Goal: Task Accomplishment & Management: Manage account settings

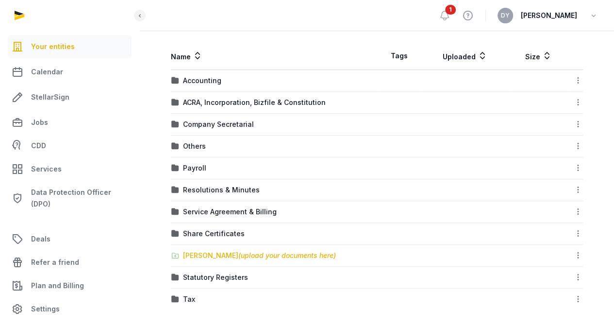
click at [244, 253] on span "(upload your documents here)" at bounding box center [287, 255] width 98 height 8
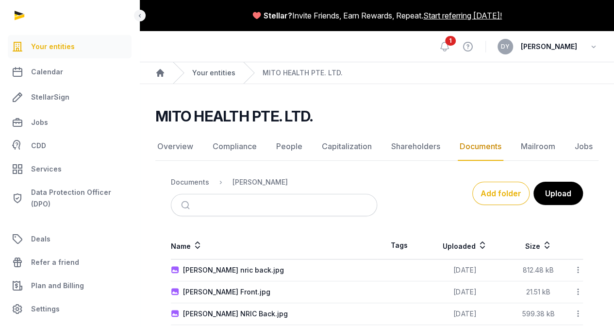
click at [223, 72] on link "Your entities" at bounding box center [213, 73] width 43 height 10
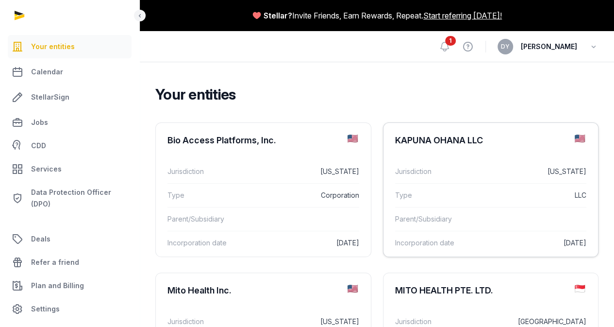
click at [395, 138] on div "KAPUNA OHANA LLC" at bounding box center [439, 140] width 88 height 12
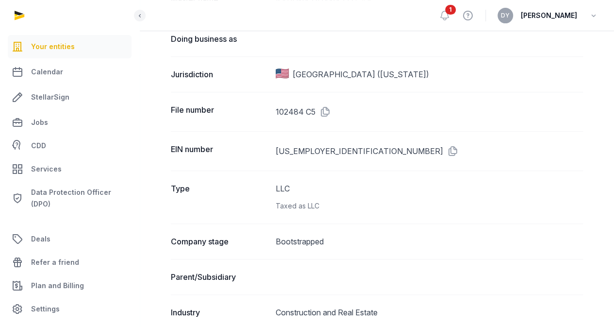
scroll to position [97, 0]
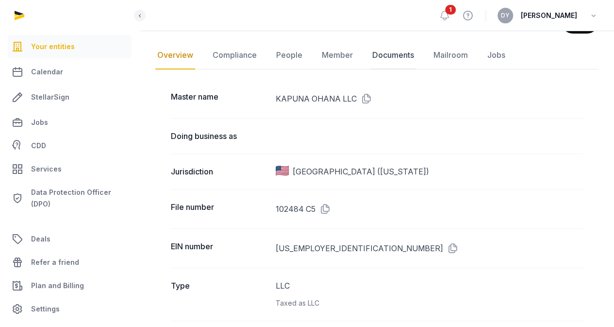
click at [385, 55] on link "Documents" at bounding box center [393, 55] width 46 height 28
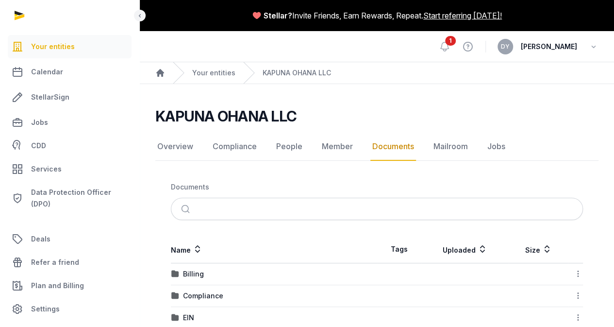
scroll to position [84, 0]
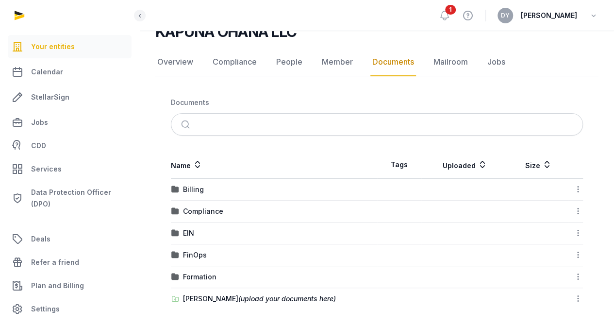
click at [229, 291] on td "[PERSON_NAME] (upload your documents here)" at bounding box center [274, 299] width 206 height 22
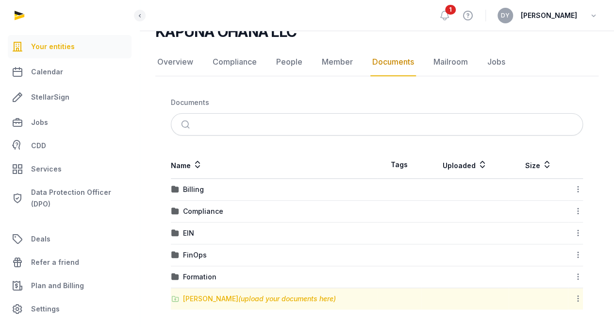
click at [229, 296] on div "[PERSON_NAME] (upload your documents here)" at bounding box center [259, 299] width 153 height 10
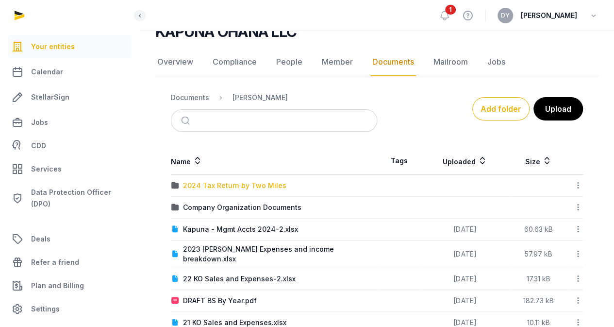
click at [223, 184] on div "2024 Tax Return by Two Miles" at bounding box center [234, 186] width 103 height 10
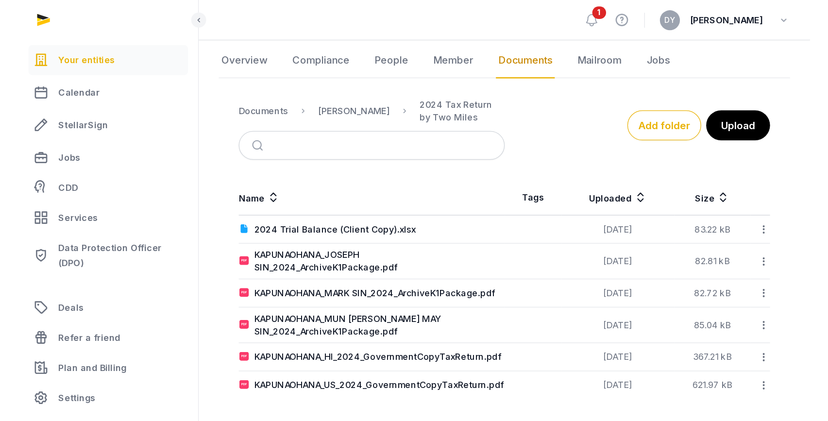
scroll to position [0, 0]
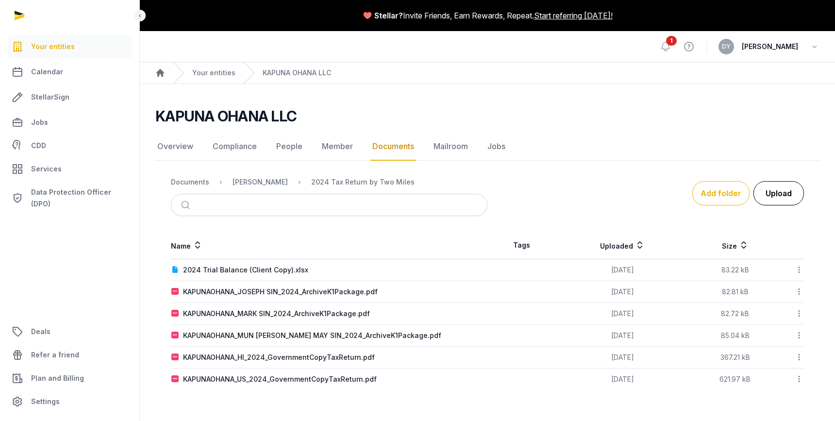
click at [621, 190] on button "Upload" at bounding box center [778, 193] width 50 height 24
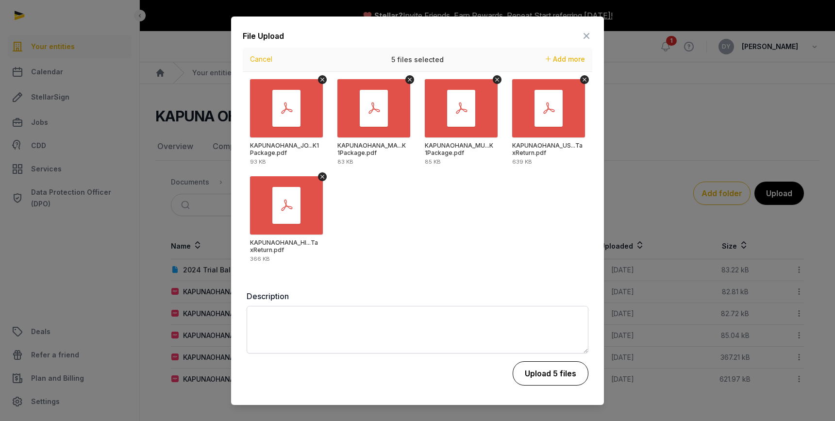
click at [550, 326] on button "Upload 5 files" at bounding box center [551, 373] width 76 height 24
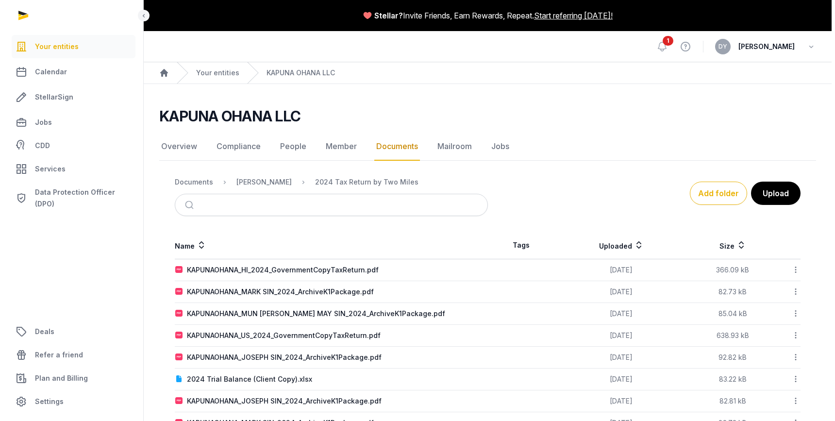
scroll to position [98, 0]
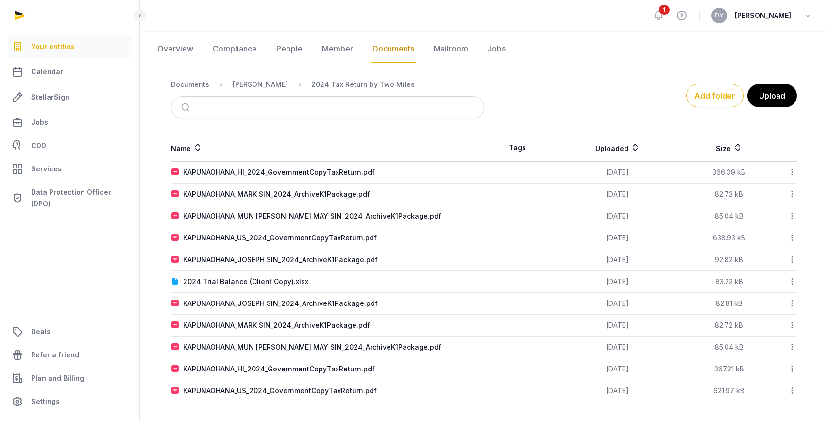
click at [621, 148] on th "Uploaded" at bounding box center [617, 148] width 133 height 28
click at [620, 150] on th "Uploaded" at bounding box center [617, 148] width 133 height 28
click at [621, 150] on icon at bounding box center [635, 148] width 10 height 12
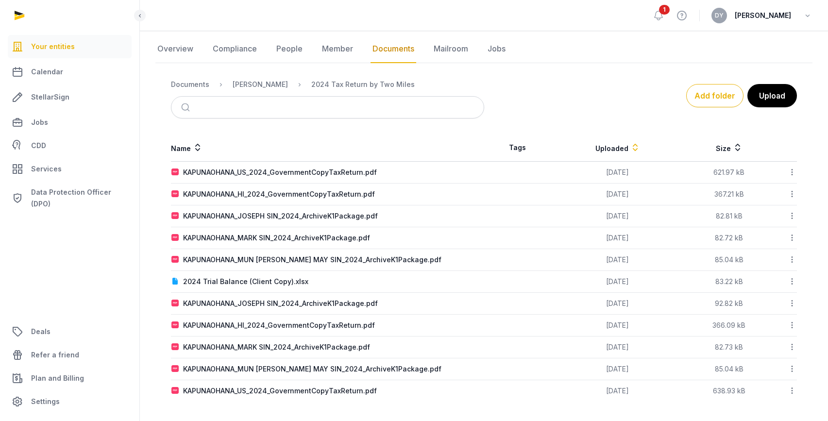
click at [621, 150] on icon at bounding box center [635, 148] width 10 height 12
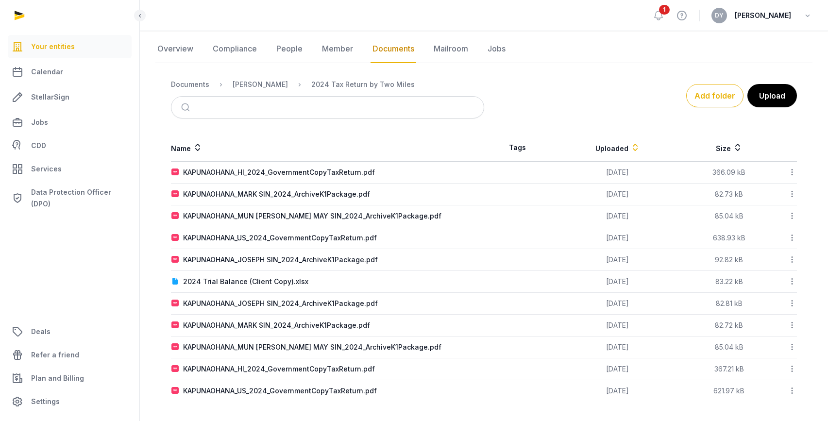
click at [621, 304] on icon at bounding box center [791, 303] width 9 height 10
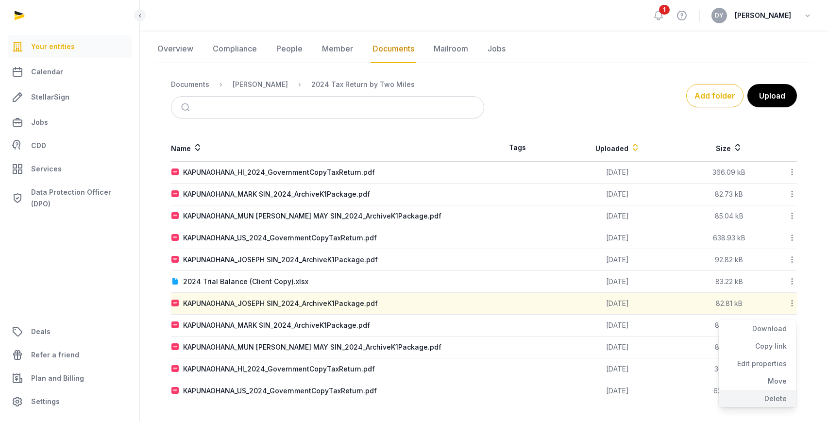
click at [621, 326] on div "Delete" at bounding box center [757, 398] width 78 height 17
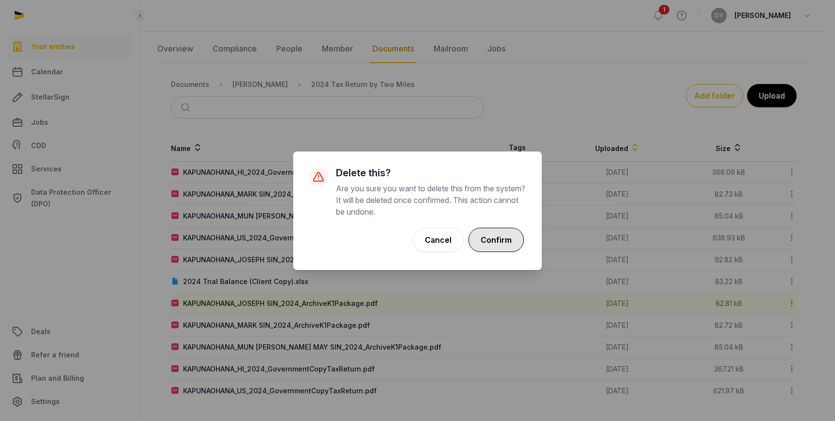
click at [500, 232] on button "Confirm" at bounding box center [495, 240] width 55 height 24
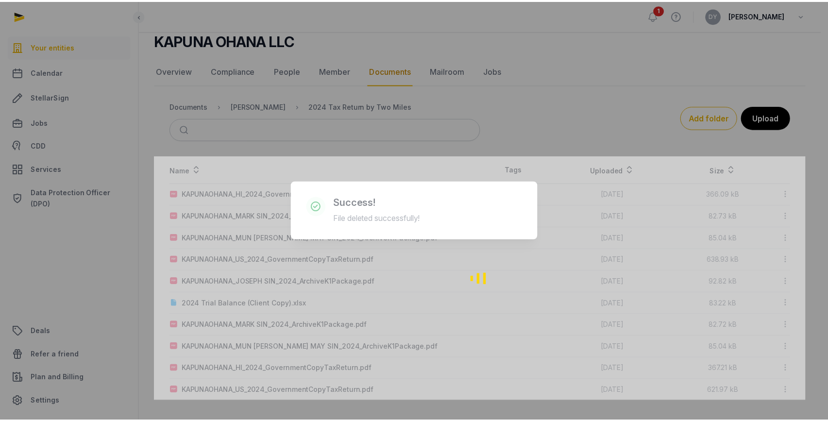
scroll to position [76, 0]
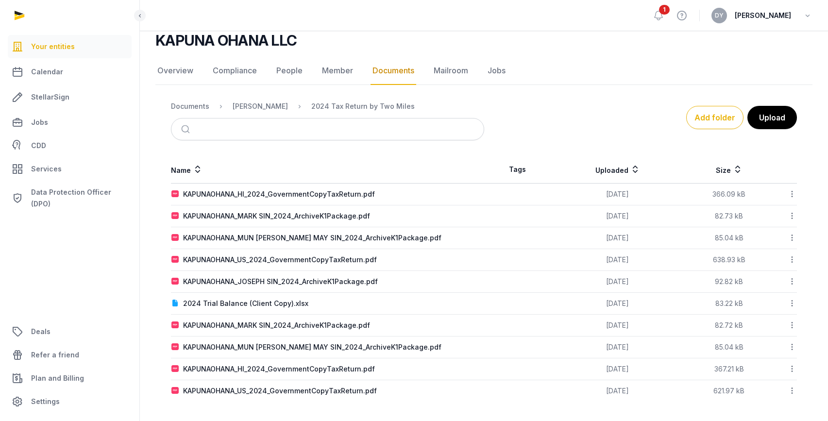
click at [621, 326] on div "KAPUNA OHANA LLC Documents Overview Compliance People Member Documents Mailroom…" at bounding box center [484, 217] width 688 height 370
click at [621, 324] on icon at bounding box center [791, 325] width 9 height 10
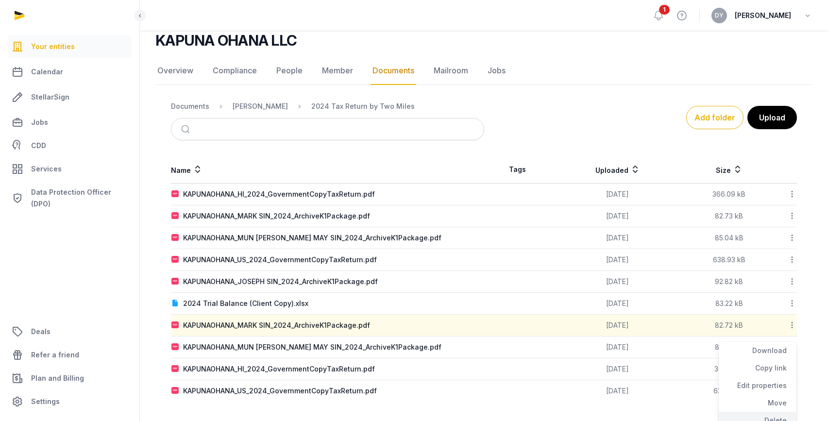
click at [621, 326] on div "Delete" at bounding box center [757, 420] width 78 height 17
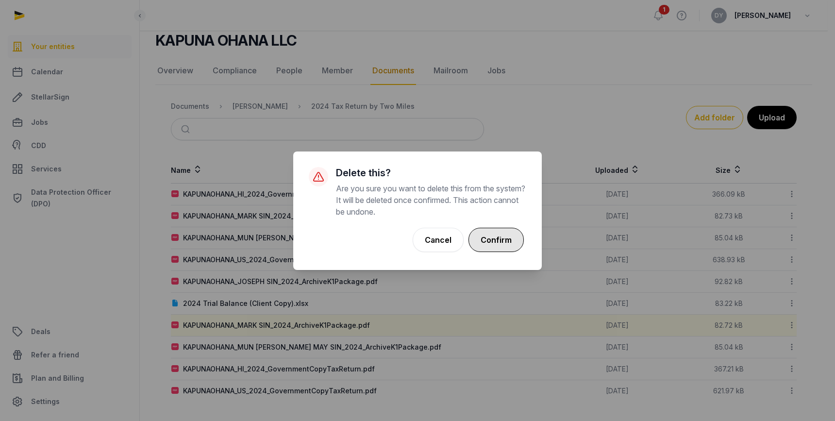
click at [516, 246] on button "Confirm" at bounding box center [495, 240] width 55 height 24
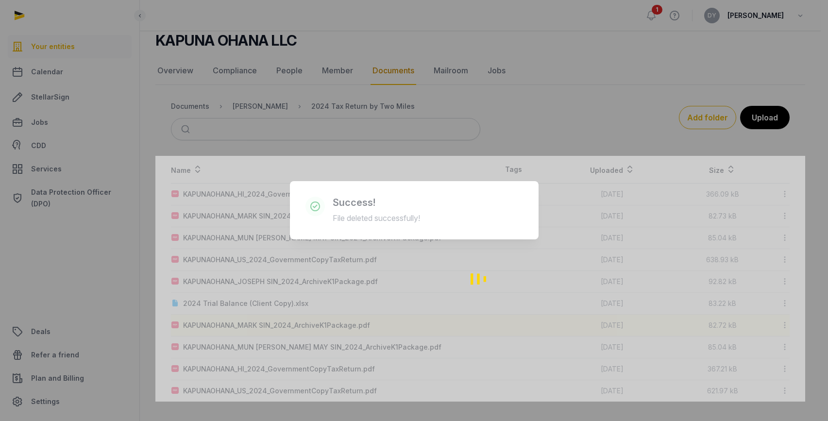
scroll to position [54, 0]
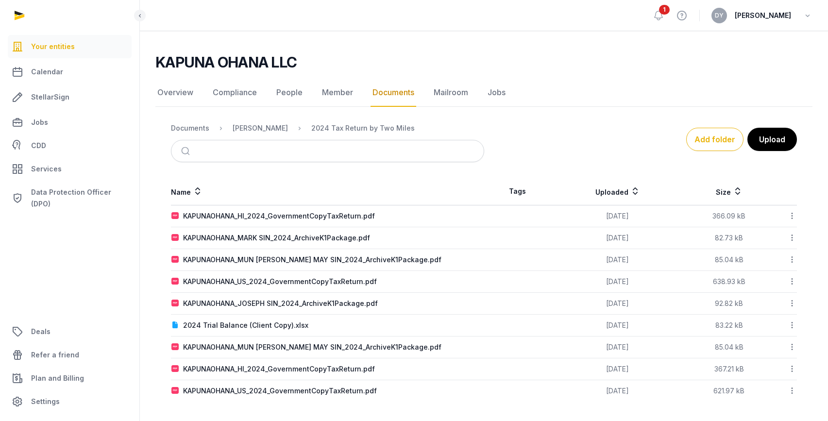
click at [621, 326] on icon at bounding box center [791, 347] width 9 height 10
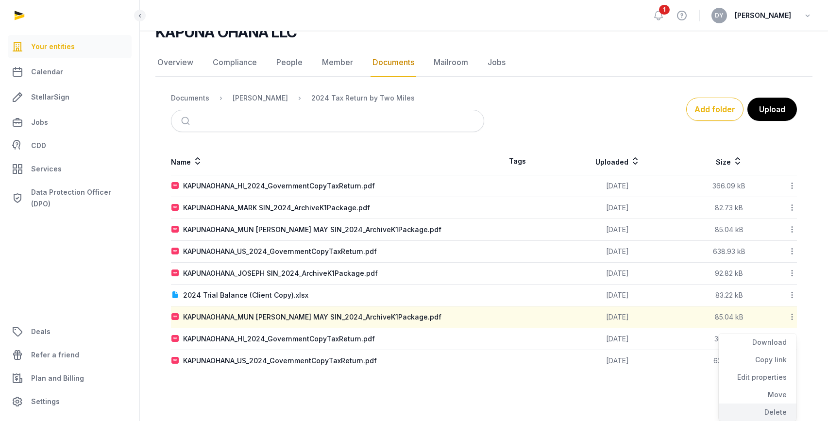
click at [621, 326] on div "Delete" at bounding box center [757, 411] width 78 height 17
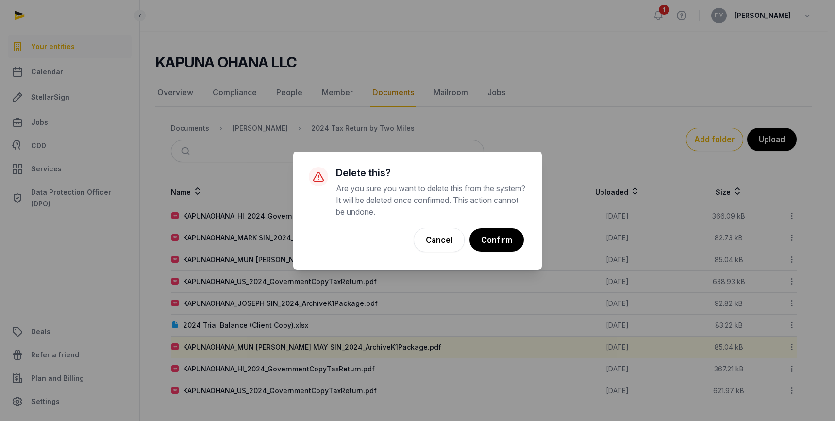
click at [505, 241] on button "Confirm" at bounding box center [496, 239] width 54 height 23
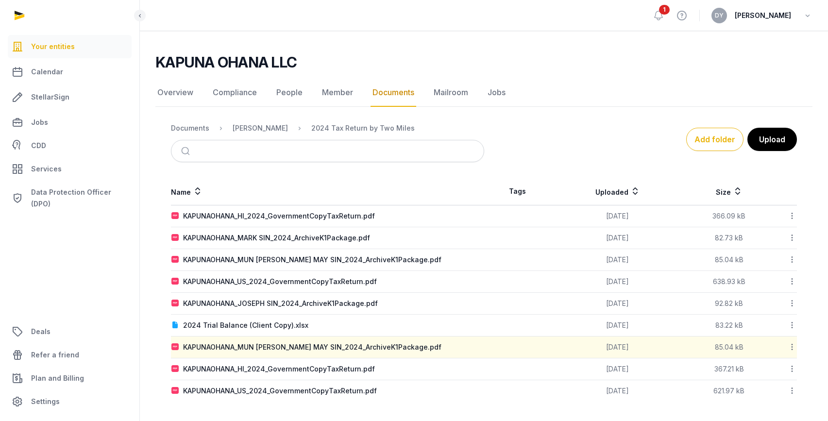
scroll to position [32, 0]
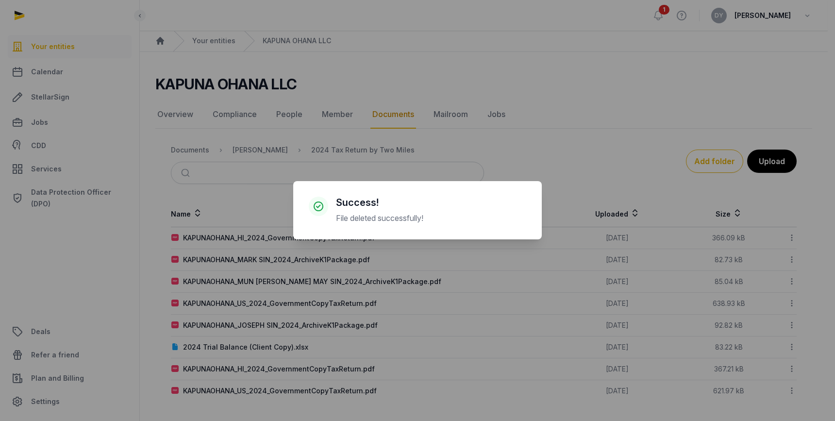
click at [621, 326] on div "× Success! File deleted successfully! Cancel No OK" at bounding box center [417, 210] width 835 height 421
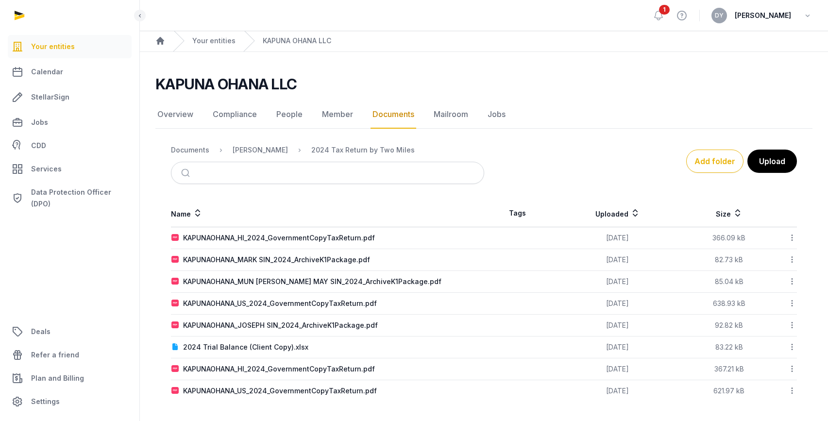
click at [621, 326] on icon at bounding box center [791, 369] width 9 height 10
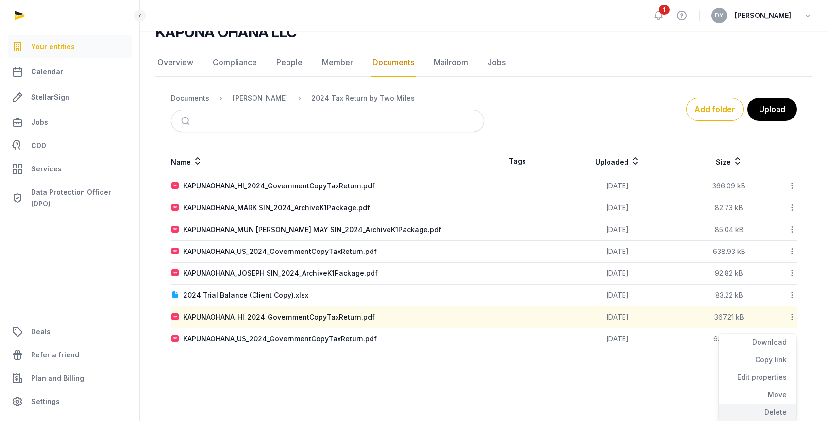
click at [621, 326] on div "Delete" at bounding box center [757, 411] width 78 height 17
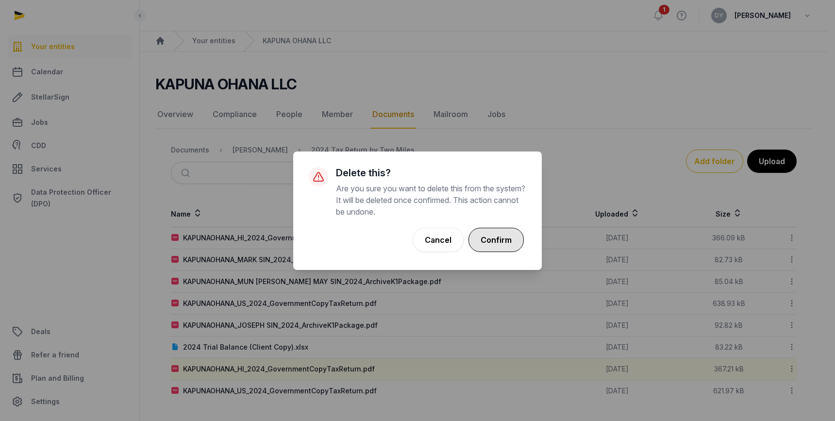
click at [506, 244] on button "Confirm" at bounding box center [495, 240] width 55 height 24
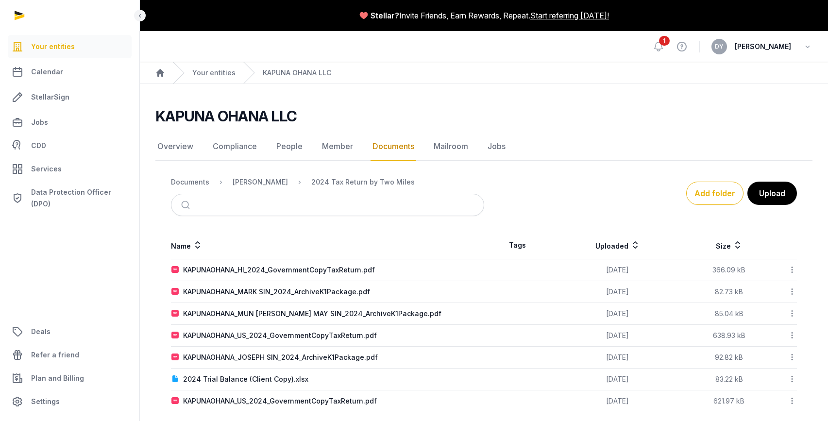
scroll to position [10, 0]
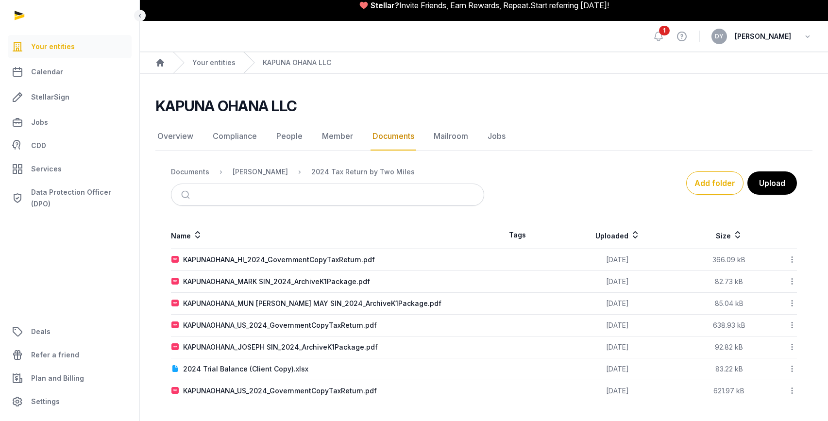
drag, startPoint x: 371, startPoint y: 387, endPoint x: 566, endPoint y: 403, distance: 195.8
click at [566, 326] on main "KAPUNA OHANA LLC Documents Overview Compliance People Member Documents Mailroom…" at bounding box center [484, 247] width 688 height 347
drag, startPoint x: 151, startPoint y: 390, endPoint x: 159, endPoint y: 389, distance: 8.3
click at [151, 326] on div "KAPUNA OHANA LLC Documents Overview Compliance People Member Documents Mailroom…" at bounding box center [484, 249] width 688 height 304
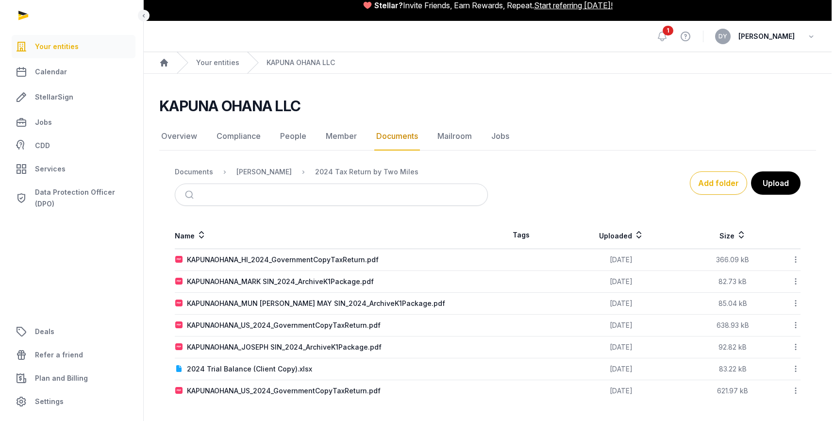
scroll to position [0, 0]
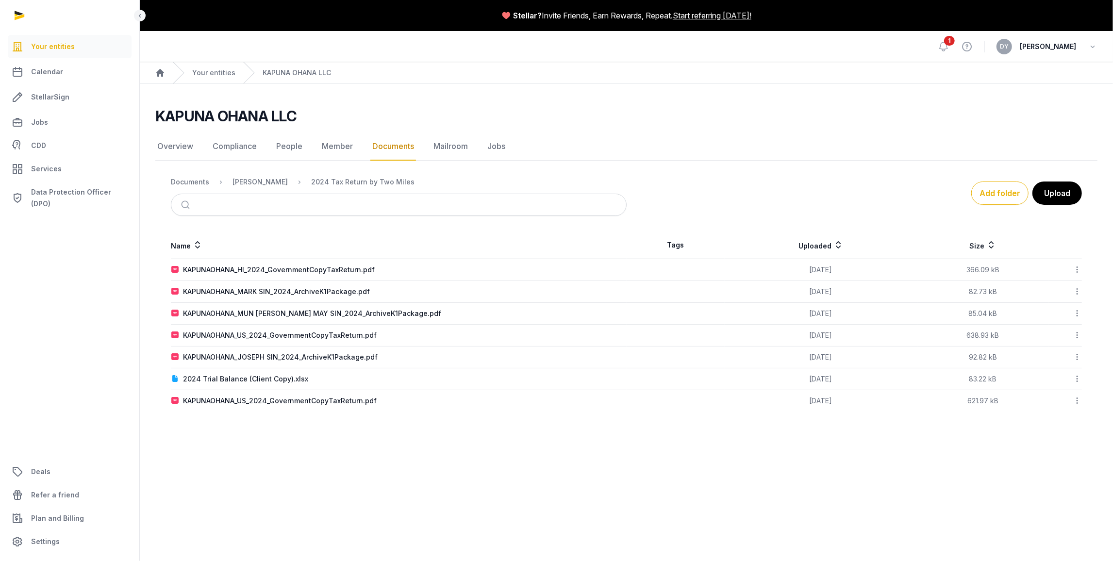
click at [621, 326] on icon at bounding box center [1077, 401] width 9 height 10
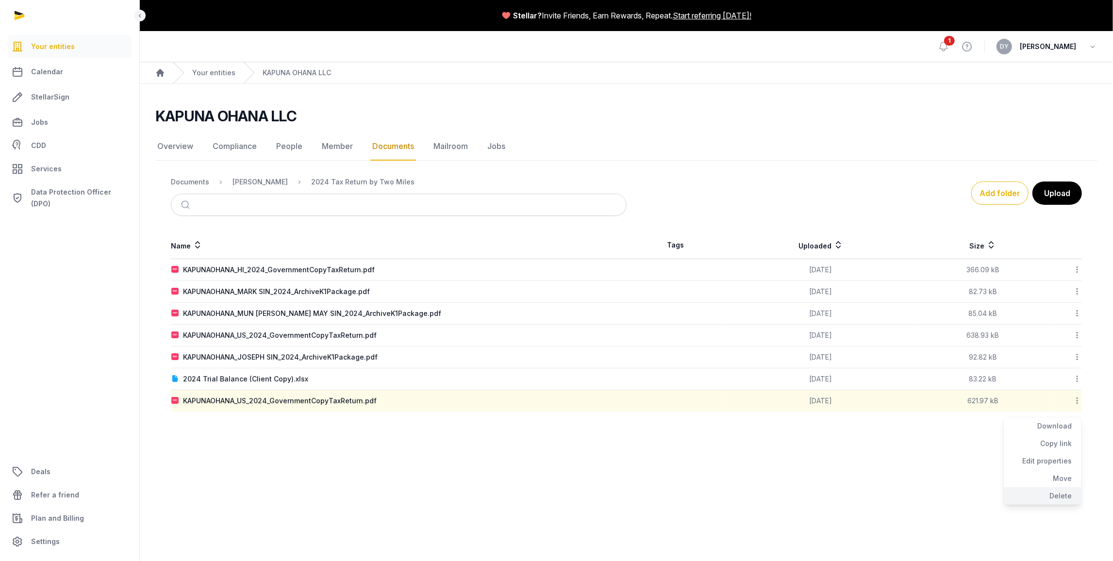
click at [621, 326] on div "Delete" at bounding box center [1043, 495] width 78 height 17
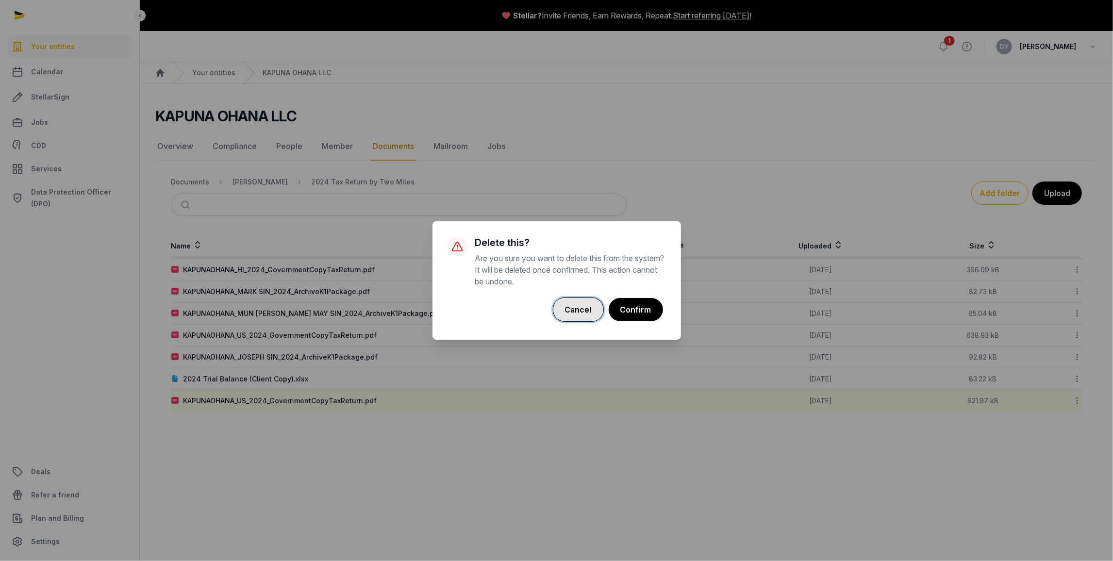
click at [593, 310] on button "Cancel" at bounding box center [578, 310] width 51 height 24
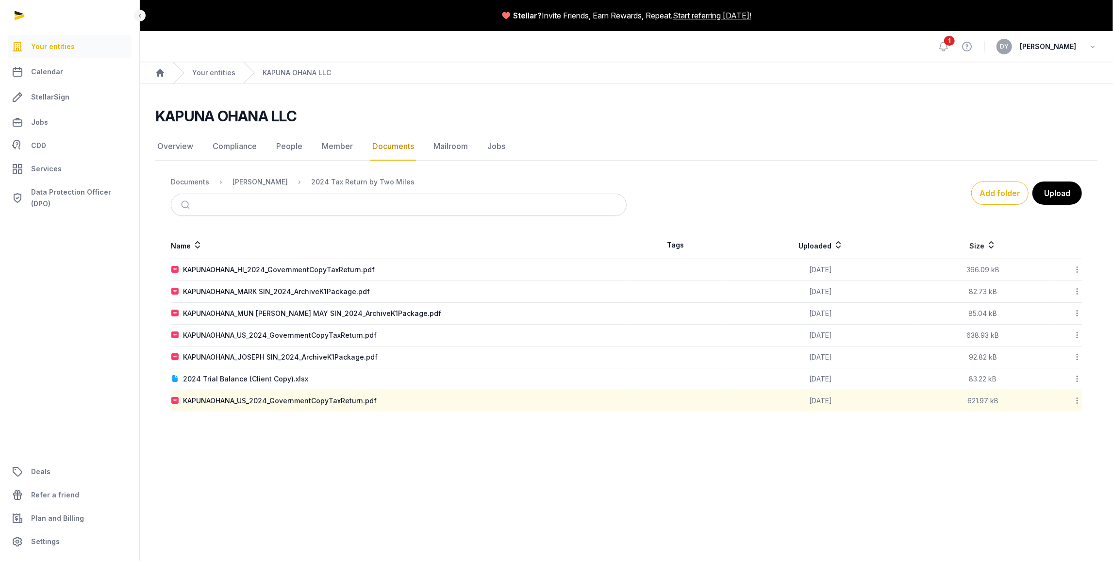
click at [621, 326] on icon at bounding box center [1077, 401] width 9 height 10
click at [621, 326] on div "Delete" at bounding box center [1043, 495] width 78 height 17
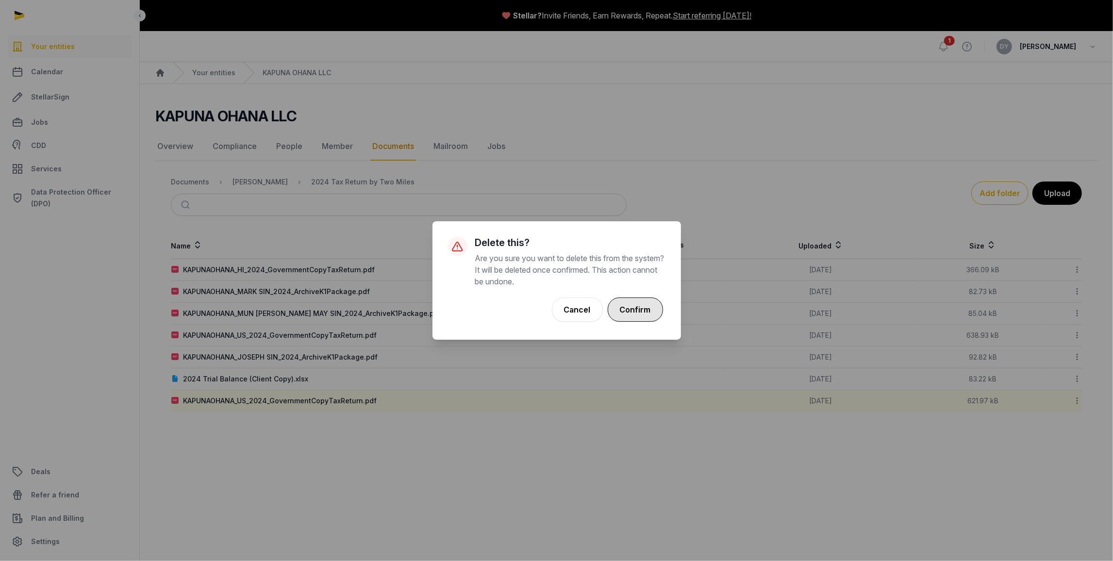
click at [621, 312] on button "Confirm" at bounding box center [635, 310] width 55 height 24
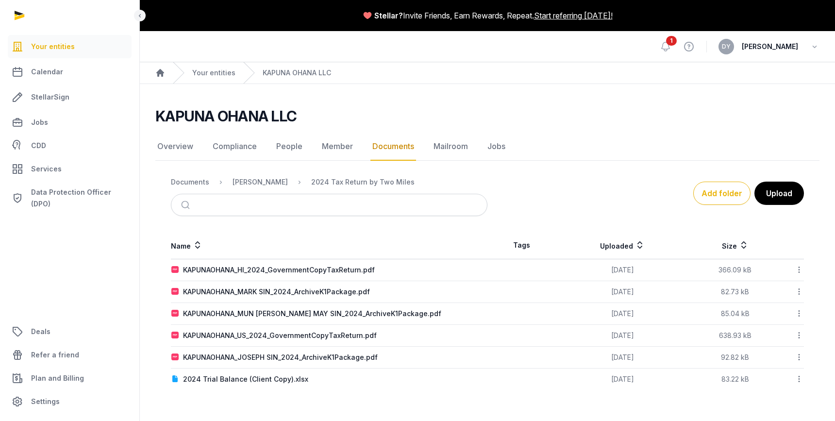
click at [382, 144] on link "Documents" at bounding box center [393, 147] width 46 height 28
click at [248, 179] on div "[PERSON_NAME]" at bounding box center [260, 182] width 55 height 10
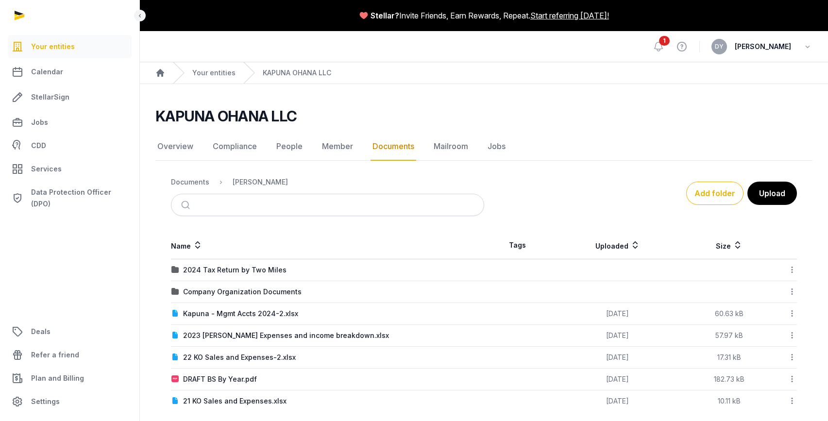
click at [251, 261] on td "2024 Tax Return by Two Miles" at bounding box center [327, 270] width 313 height 22
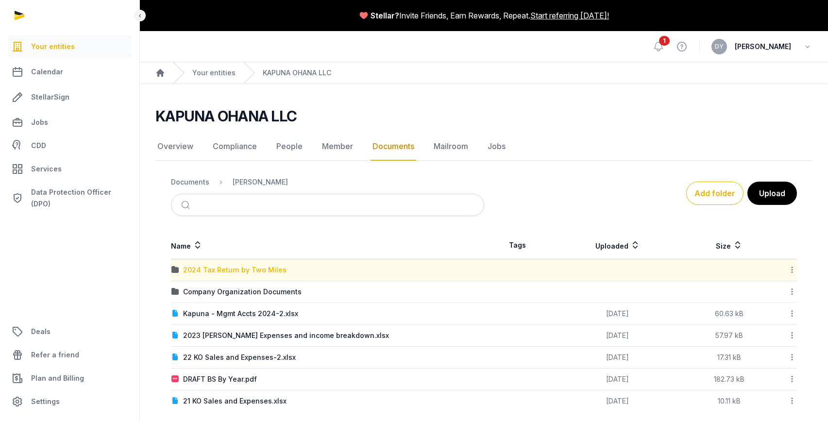
click at [248, 269] on div "2024 Tax Return by Two Miles" at bounding box center [234, 270] width 103 height 10
